Goal: Find specific page/section: Find specific page/section

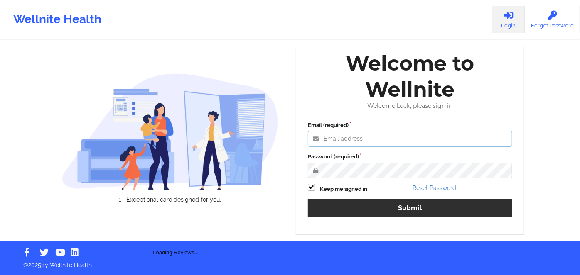
type input "[EMAIL_ADDRESS][PERSON_NAME][DOMAIN_NAME]"
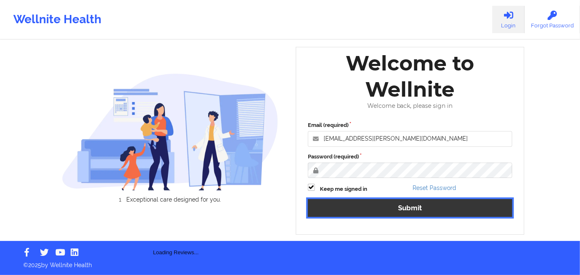
click at [386, 210] on button "Submit" at bounding box center [410, 208] width 204 height 18
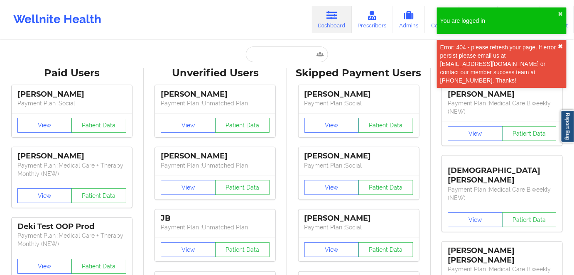
click at [562, 46] on button "✖︎" at bounding box center [560, 46] width 5 height 7
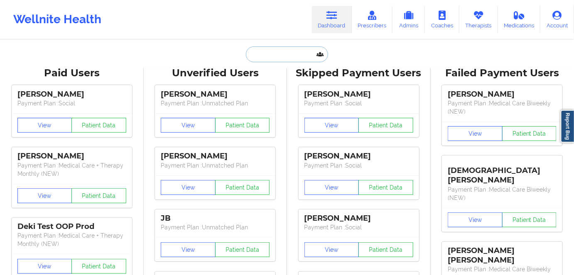
click at [260, 50] on input "text" at bounding box center [287, 54] width 82 height 16
paste input "[PERSON_NAME]"
type input "[PERSON_NAME]"
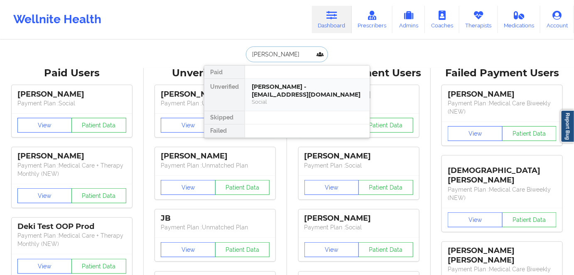
click at [257, 90] on div "[PERSON_NAME] - [EMAIL_ADDRESS][DOMAIN_NAME]" at bounding box center [307, 90] width 111 height 15
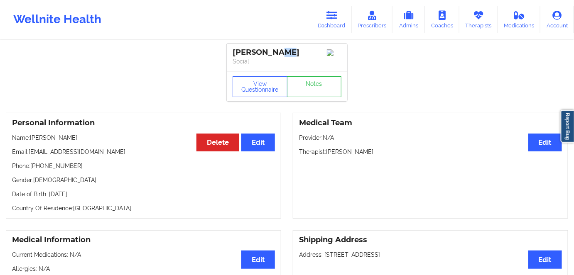
drag, startPoint x: 289, startPoint y: 49, endPoint x: 283, endPoint y: 50, distance: 5.9
click at [271, 52] on div "[PERSON_NAME]" at bounding box center [286, 53] width 109 height 10
click at [328, 24] on link "Dashboard" at bounding box center [332, 19] width 40 height 27
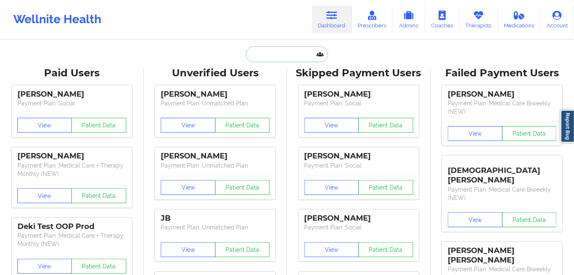
click at [294, 56] on input "text" at bounding box center [287, 54] width 82 height 16
paste input "[PERSON_NAME]"
type input "[PERSON_NAME]"
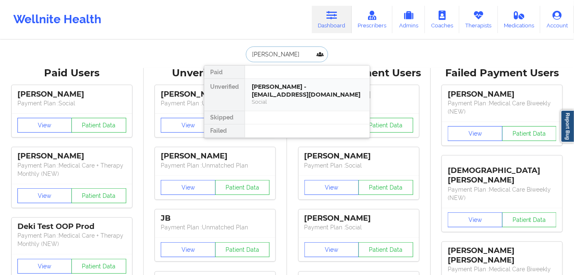
click at [282, 88] on div "[PERSON_NAME] - [EMAIL_ADDRESS][DOMAIN_NAME]" at bounding box center [307, 90] width 111 height 15
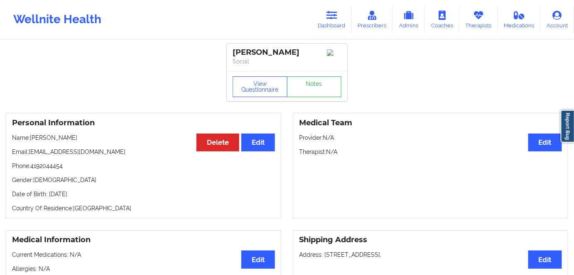
click at [42, 170] on p "Phone: [PHONE_NUMBER]" at bounding box center [143, 166] width 263 height 8
drag, startPoint x: 55, startPoint y: 139, endPoint x: 32, endPoint y: 139, distance: 23.3
click at [32, 139] on p "Name: [PERSON_NAME]" at bounding box center [143, 138] width 263 height 8
copy p "[PERSON_NAME]"
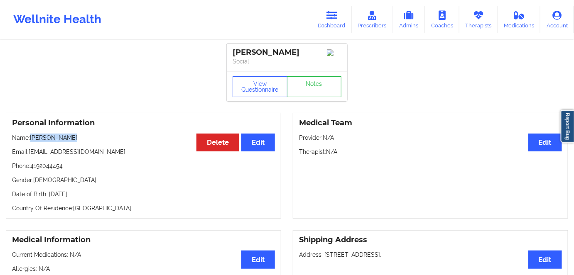
click at [64, 141] on p "Name: [PERSON_NAME]" at bounding box center [143, 138] width 263 height 8
drag, startPoint x: 65, startPoint y: 170, endPoint x: 40, endPoint y: 171, distance: 24.9
click at [33, 170] on p "Phone: [PHONE_NUMBER]" at bounding box center [143, 166] width 263 height 8
copy p "4192044454"
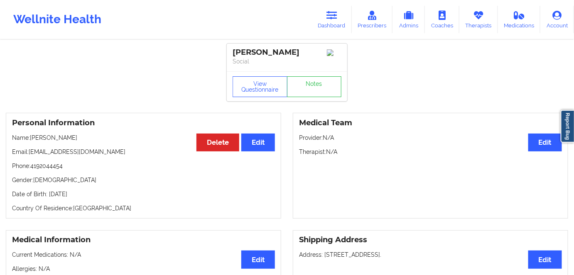
drag, startPoint x: 79, startPoint y: 182, endPoint x: 53, endPoint y: 175, distance: 26.7
click at [78, 181] on p "Gender: [DEMOGRAPHIC_DATA]" at bounding box center [143, 180] width 263 height 8
click at [50, 169] on p "Phone: [PHONE_NUMBER]" at bounding box center [143, 166] width 263 height 8
copy p "4192044454"
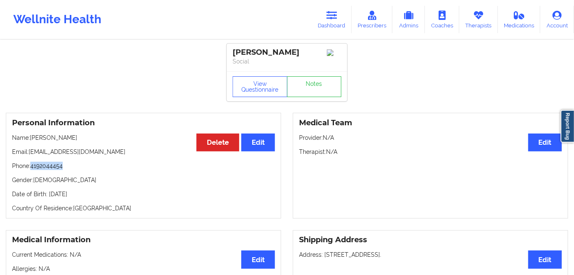
click at [41, 168] on p "Phone: [PHONE_NUMBER]" at bounding box center [143, 166] width 263 height 8
click at [324, 20] on link "Dashboard" at bounding box center [332, 19] width 40 height 27
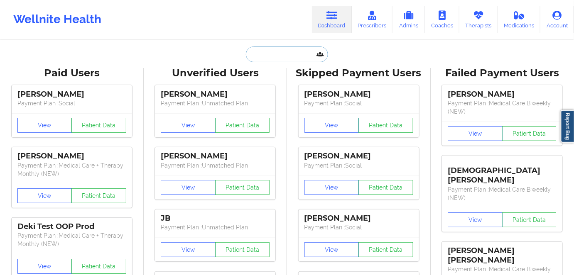
click at [279, 61] on input "text" at bounding box center [287, 54] width 82 height 16
paste input "[PERSON_NAME]"
type input "[PERSON_NAME]"
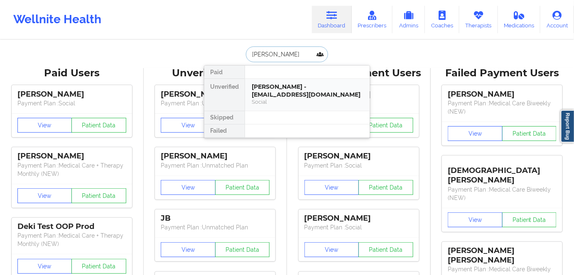
click at [266, 89] on div "[PERSON_NAME] - [EMAIL_ADDRESS][DOMAIN_NAME]" at bounding box center [307, 90] width 111 height 15
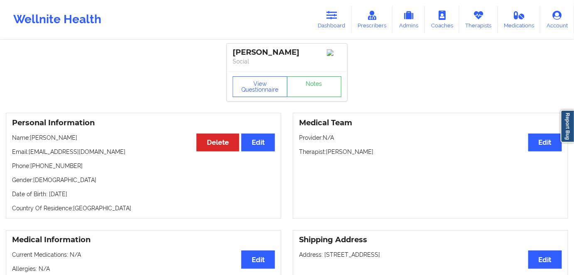
click at [56, 169] on p "Phone: [PHONE_NUMBER]" at bounding box center [143, 166] width 263 height 8
copy p "19738498279"
click at [335, 15] on icon at bounding box center [331, 15] width 11 height 9
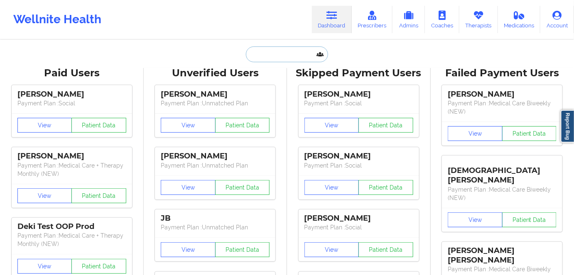
click at [268, 57] on input "text" at bounding box center [287, 54] width 82 height 16
paste input "[PERSON_NAME]"
type input "[PERSON_NAME]"
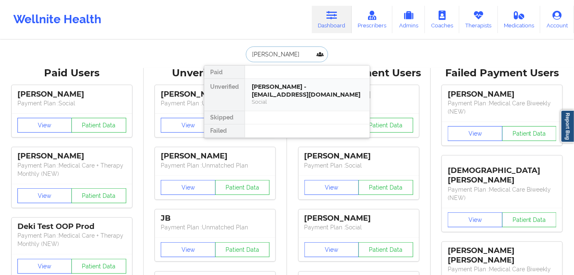
click at [270, 93] on div "[PERSON_NAME] - [EMAIL_ADDRESS][DOMAIN_NAME]" at bounding box center [307, 90] width 111 height 15
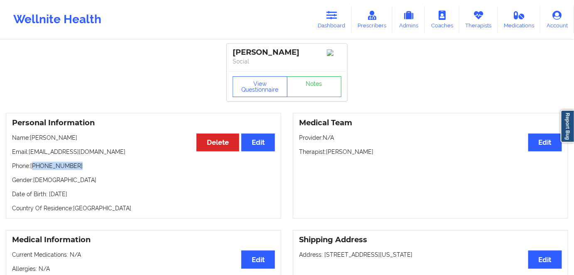
drag, startPoint x: 82, startPoint y: 165, endPoint x: 34, endPoint y: 172, distance: 48.3
click at [34, 170] on p "Phone: [PHONE_NUMBER]" at bounding box center [143, 166] width 263 height 8
copy p "[PHONE_NUMBER]"
drag, startPoint x: 295, startPoint y: 51, endPoint x: 225, endPoint y: 52, distance: 70.2
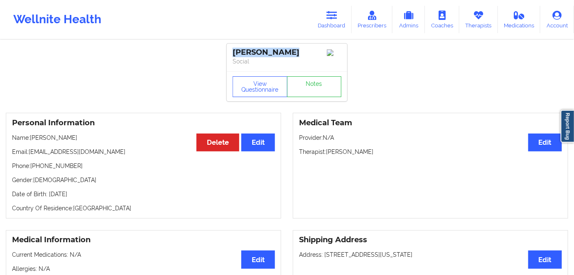
copy div "[PERSON_NAME]"
drag, startPoint x: 76, startPoint y: 168, endPoint x: 33, endPoint y: 170, distance: 42.8
click at [33, 170] on p "Phone: [PHONE_NUMBER]" at bounding box center [143, 166] width 263 height 8
copy p "[PHONE_NUMBER]"
